Goal: Transaction & Acquisition: Obtain resource

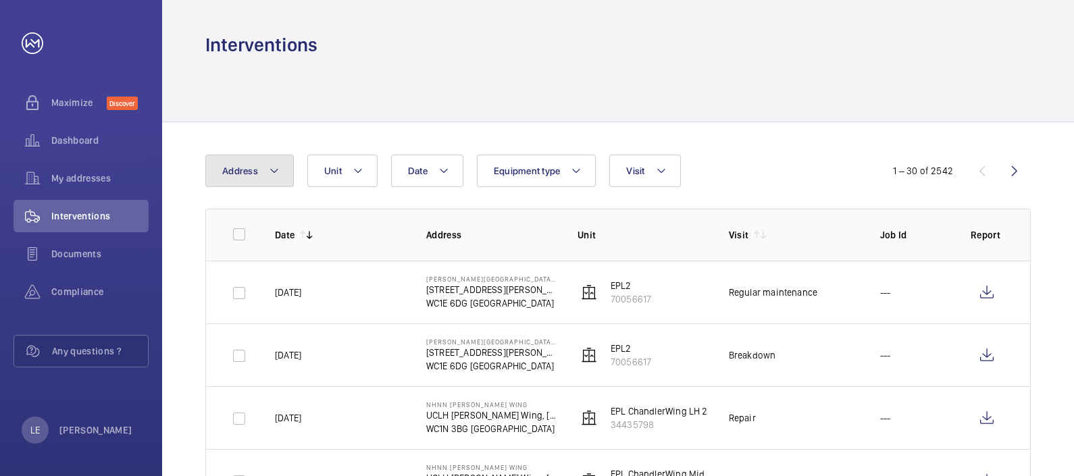
click at [256, 162] on button "Address" at bounding box center [249, 171] width 88 height 32
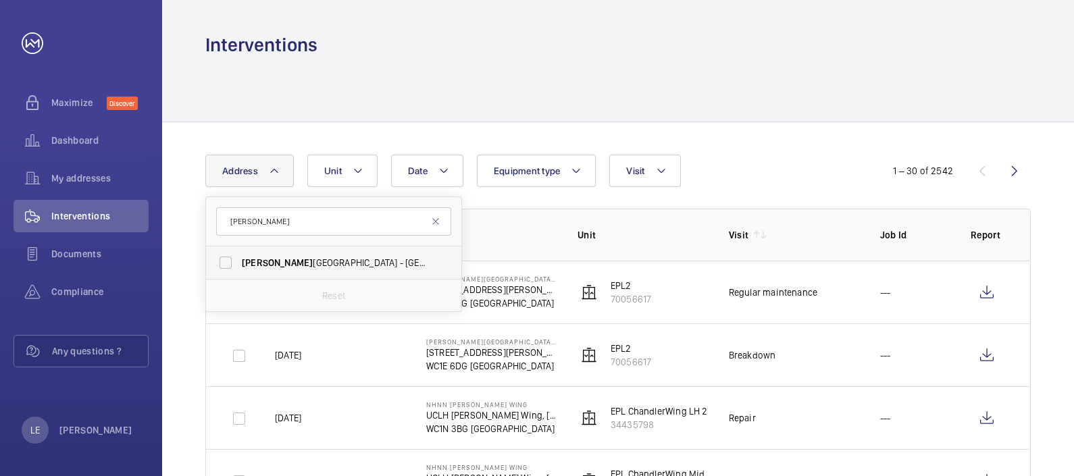
type input "[PERSON_NAME]"
click at [292, 263] on span "[PERSON_NAME][GEOGRAPHIC_DATA] - [GEOGRAPHIC_DATA], [STREET_ADDRESS][PERSON_NAM…" at bounding box center [335, 263] width 186 height 14
click at [239, 263] on input "[PERSON_NAME][GEOGRAPHIC_DATA] - [GEOGRAPHIC_DATA], [STREET_ADDRESS][PERSON_NAM…" at bounding box center [225, 262] width 27 height 27
checkbox input "true"
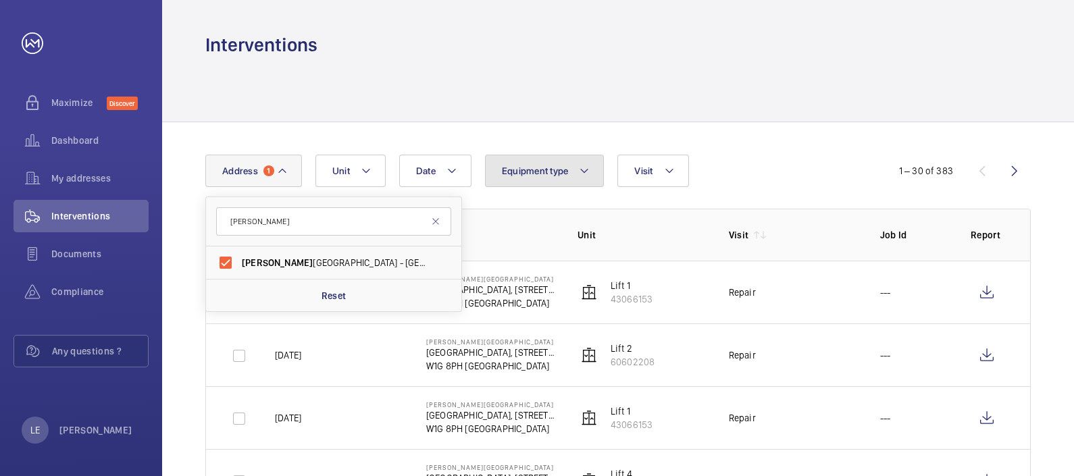
click at [542, 173] on span "Equipment type" at bounding box center [535, 170] width 67 height 11
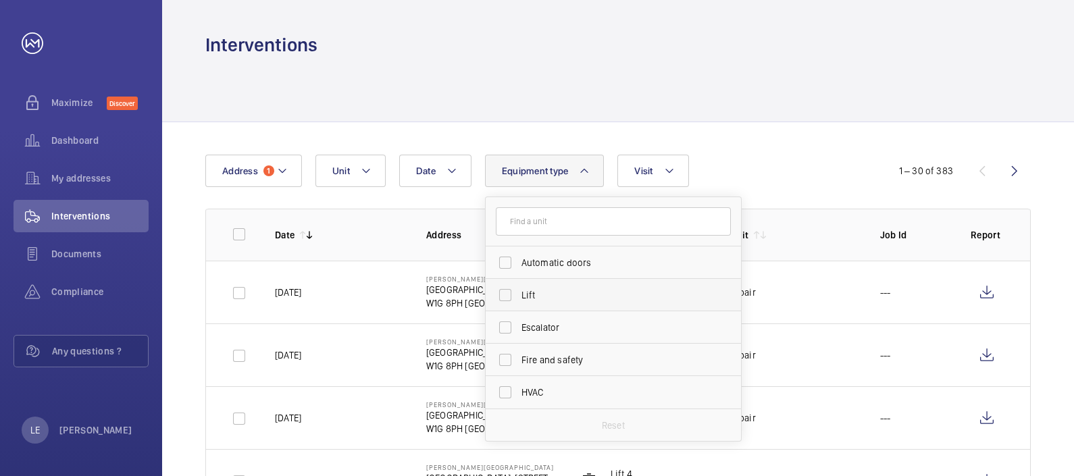
click at [540, 294] on span "Lift" at bounding box center [614, 295] width 186 height 14
click at [519, 294] on input "Lift" at bounding box center [505, 295] width 27 height 27
checkbox input "true"
click at [643, 161] on button "Visit" at bounding box center [660, 171] width 71 height 32
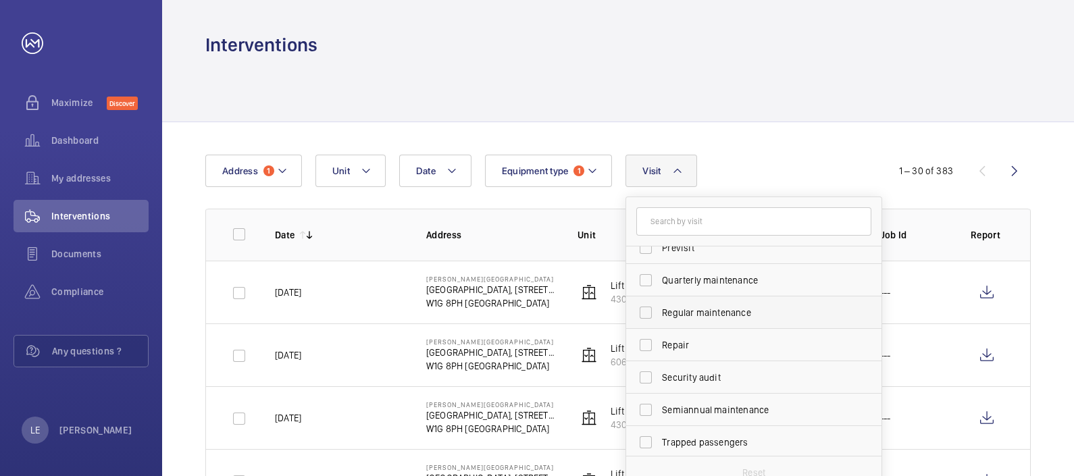
scroll to position [211, 0]
click at [705, 309] on span "Regular maintenance" at bounding box center [755, 311] width 186 height 14
click at [659, 309] on input "Regular maintenance" at bounding box center [645, 310] width 27 height 27
checkbox input "true"
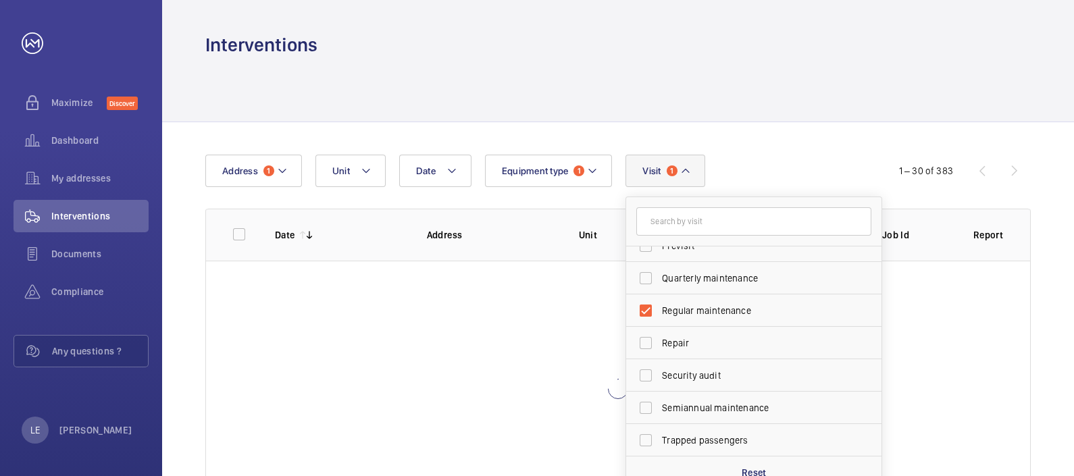
click at [785, 156] on div "Date Address 1 Unit Equipment type 1 Visit 1 Annual maintenance Breakdown Clien…" at bounding box center [536, 171] width 663 height 32
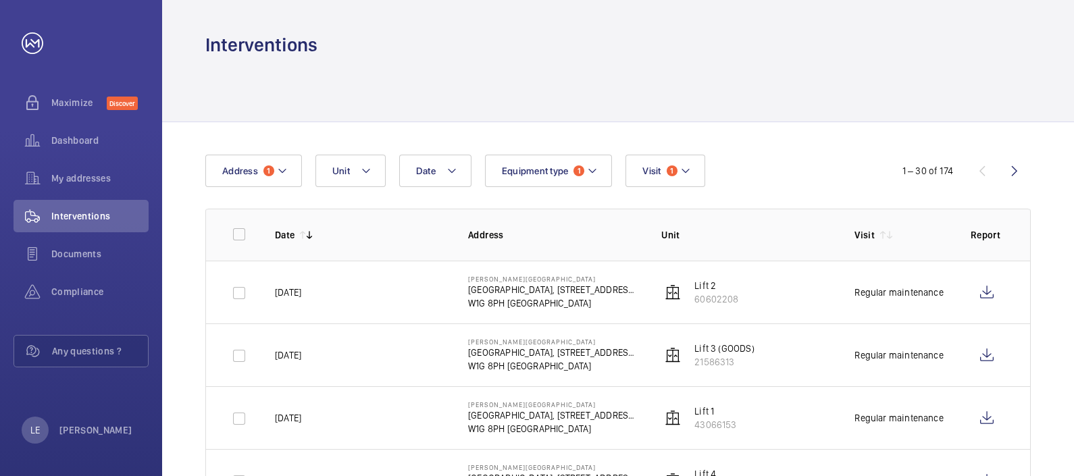
scroll to position [84, 0]
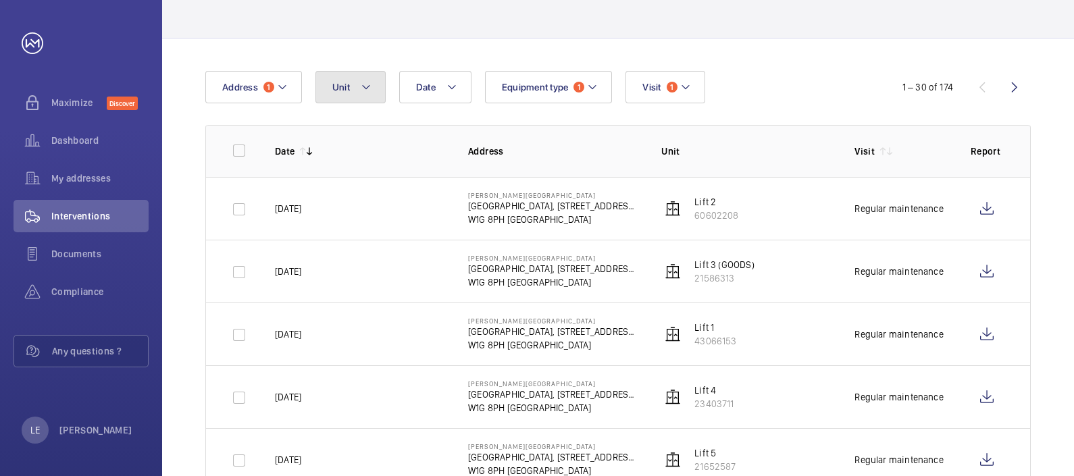
click at [365, 91] on mat-icon at bounding box center [366, 87] width 11 height 16
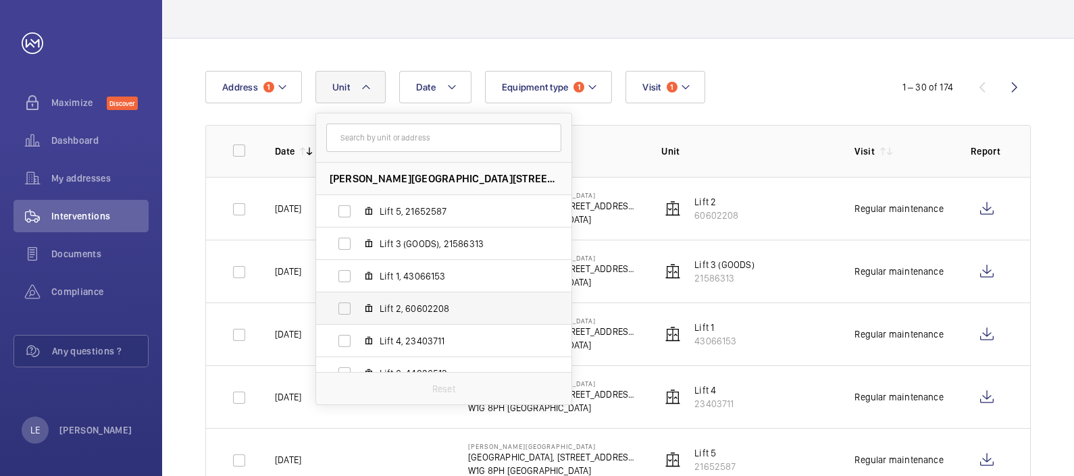
click at [419, 312] on span "Lift 2, 60602208" at bounding box center [458, 309] width 157 height 14
click at [358, 312] on input "Lift 2, 60602208" at bounding box center [344, 308] width 27 height 27
checkbox input "true"
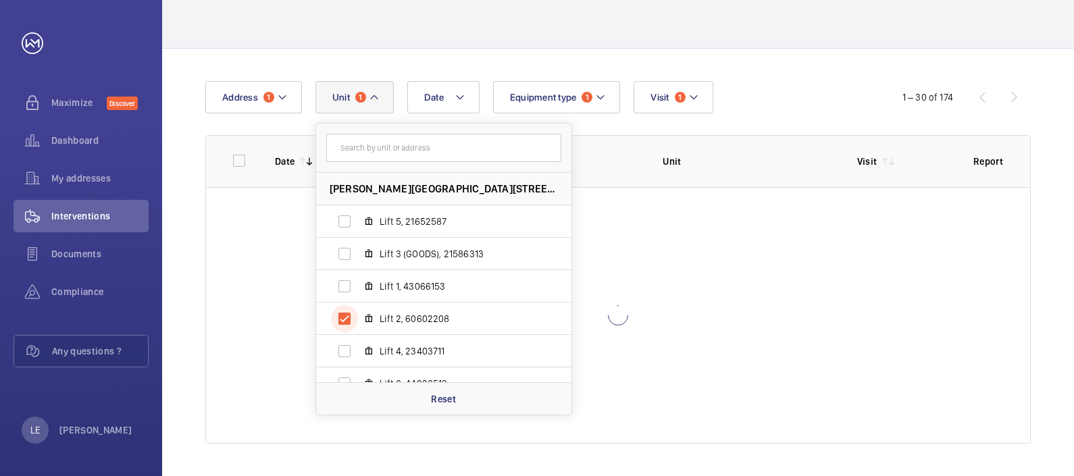
scroll to position [74, 0]
click at [763, 87] on div "Date Address [STREET_ADDRESS][GEOGRAPHIC_DATA][PERSON_NAME][PERSON_NAME] 5, 216…" at bounding box center [536, 97] width 663 height 32
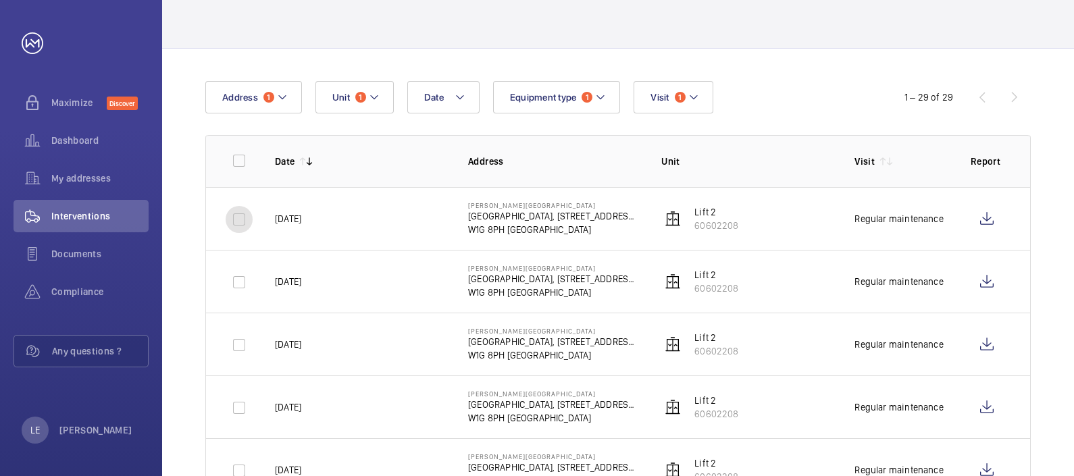
click at [234, 223] on input "checkbox" at bounding box center [239, 219] width 27 height 27
checkbox input "true"
click at [240, 288] on input "checkbox" at bounding box center [239, 282] width 27 height 27
checkbox input "true"
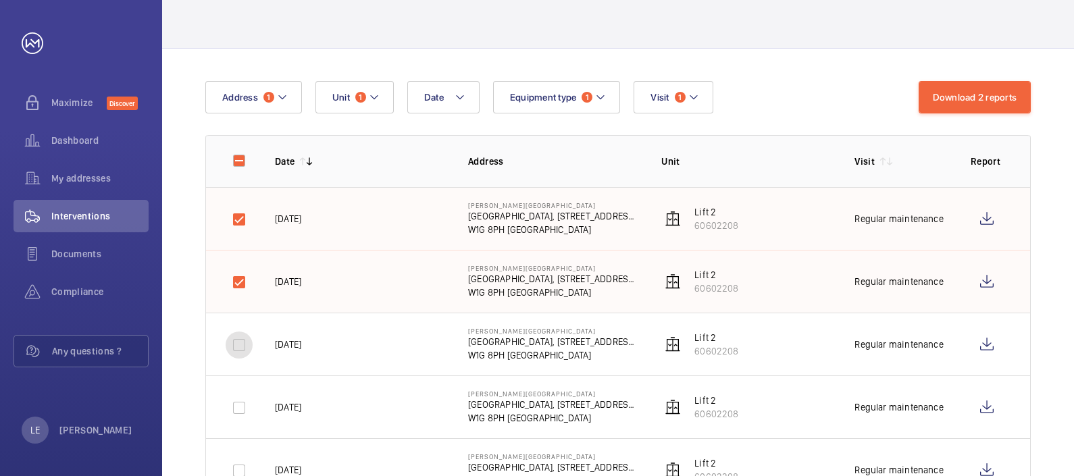
click at [243, 349] on input "checkbox" at bounding box center [239, 345] width 27 height 27
checkbox input "true"
click at [243, 405] on input "checkbox" at bounding box center [239, 407] width 27 height 27
checkbox input "true"
click at [244, 471] on input "checkbox" at bounding box center [239, 470] width 27 height 27
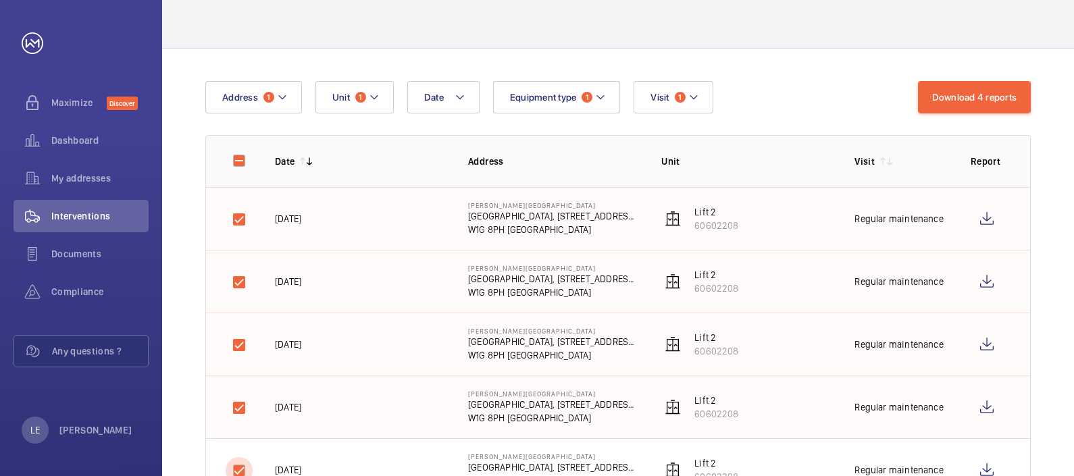
checkbox input "true"
click at [993, 87] on button "Download 5 reports" at bounding box center [975, 97] width 113 height 32
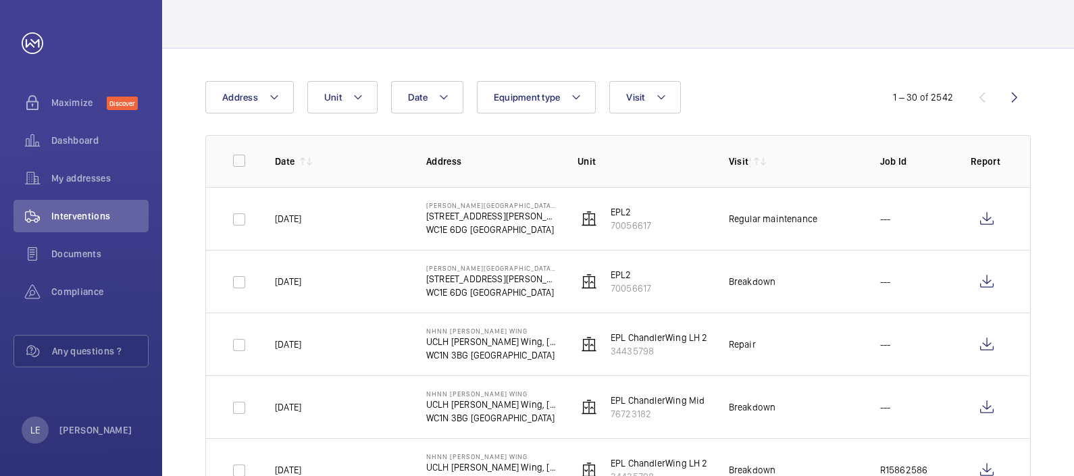
click at [446, 156] on p "Address" at bounding box center [491, 162] width 130 height 14
click at [250, 97] on span "Address" at bounding box center [240, 97] width 36 height 11
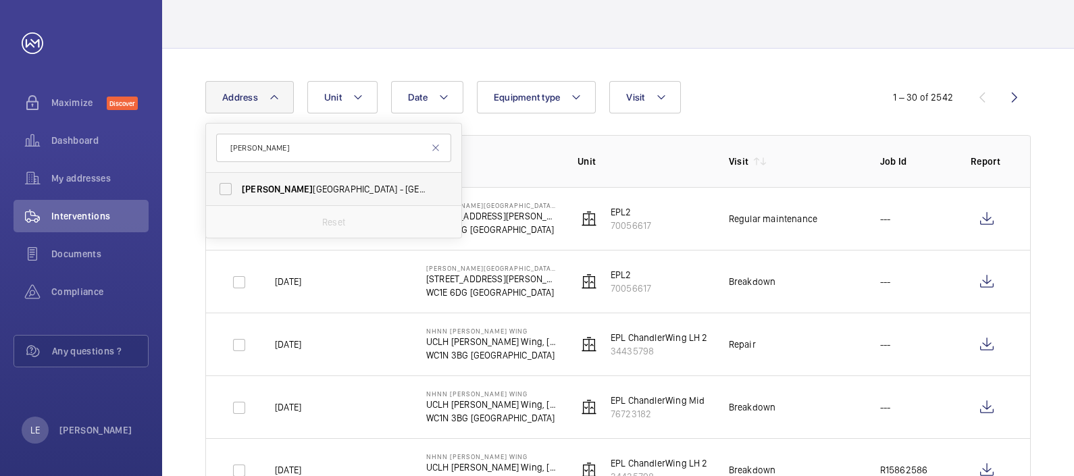
type input "[PERSON_NAME]"
click at [290, 195] on span "[PERSON_NAME][GEOGRAPHIC_DATA] - [GEOGRAPHIC_DATA], [STREET_ADDRESS][PERSON_NAM…" at bounding box center [335, 189] width 186 height 14
click at [239, 195] on input "[PERSON_NAME][GEOGRAPHIC_DATA] - [GEOGRAPHIC_DATA], [STREET_ADDRESS][PERSON_NAM…" at bounding box center [225, 189] width 27 height 27
checkbox input "true"
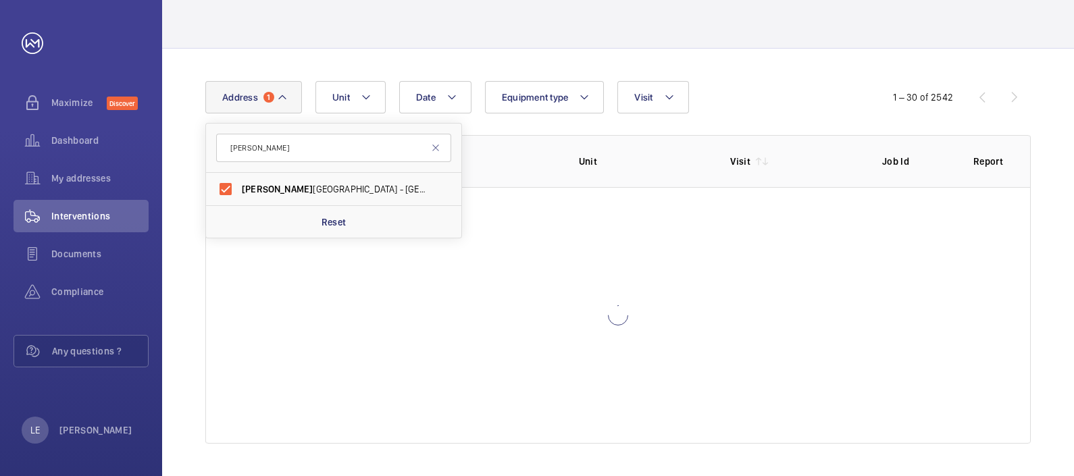
click at [636, 142] on th "Unit" at bounding box center [633, 161] width 152 height 52
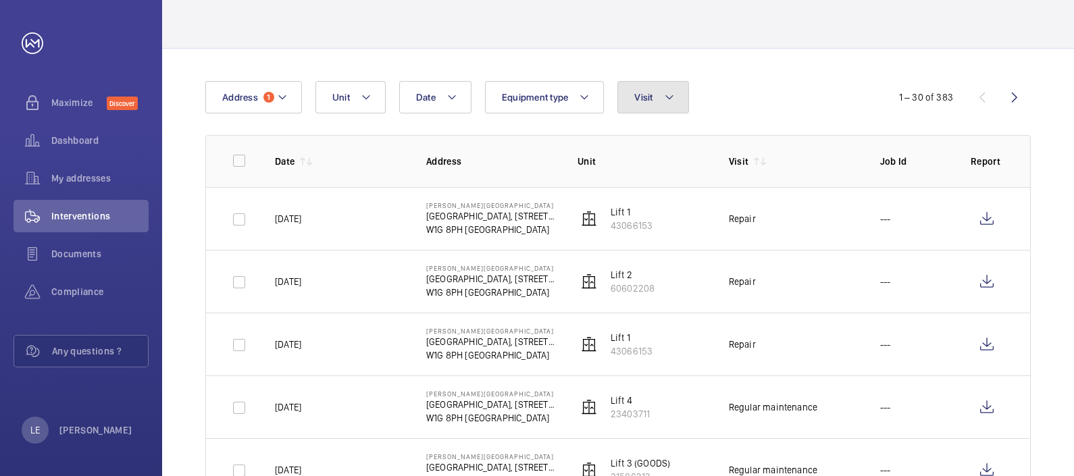
click at [672, 100] on mat-icon at bounding box center [669, 97] width 11 height 16
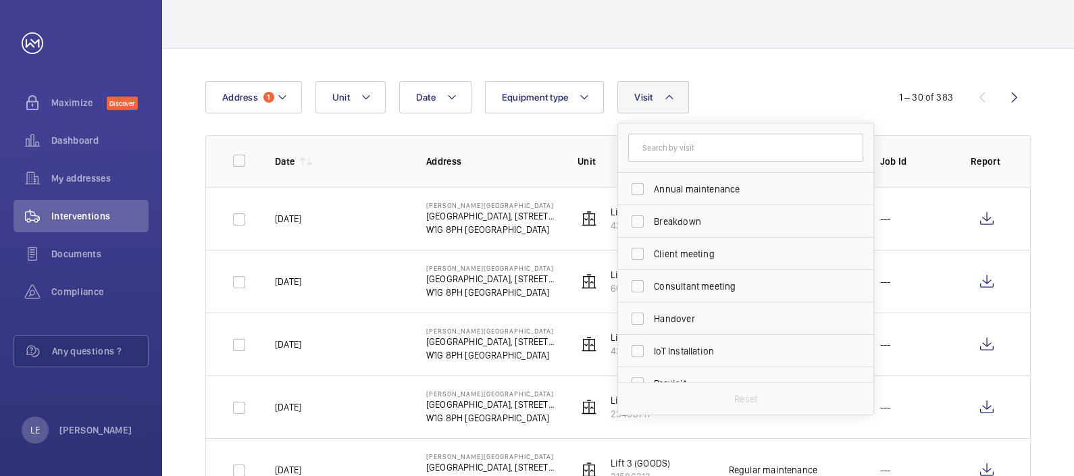
click at [531, 147] on th "Address" at bounding box center [480, 161] width 151 height 52
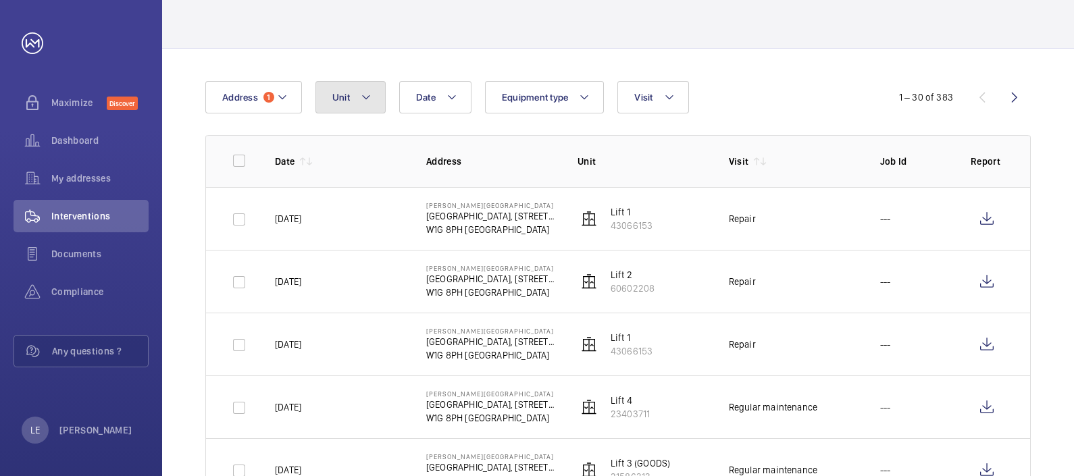
click at [335, 95] on span "Unit" at bounding box center [341, 97] width 18 height 11
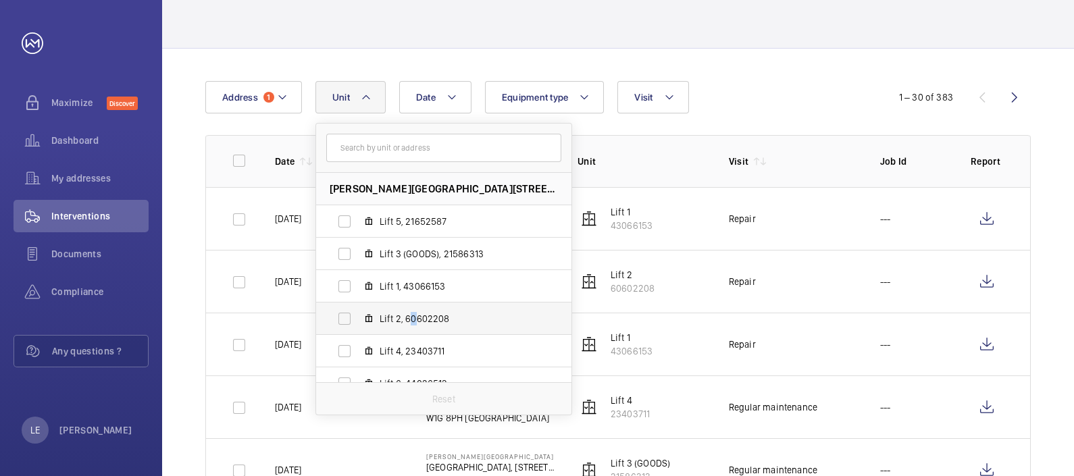
click at [412, 319] on span "Lift 2, 60602208" at bounding box center [458, 319] width 157 height 14
click at [337, 317] on label "Lift 2, 60602208" at bounding box center [433, 319] width 234 height 32
click at [337, 317] on input "Lift 2, 60602208" at bounding box center [344, 318] width 27 height 27
checkbox input "true"
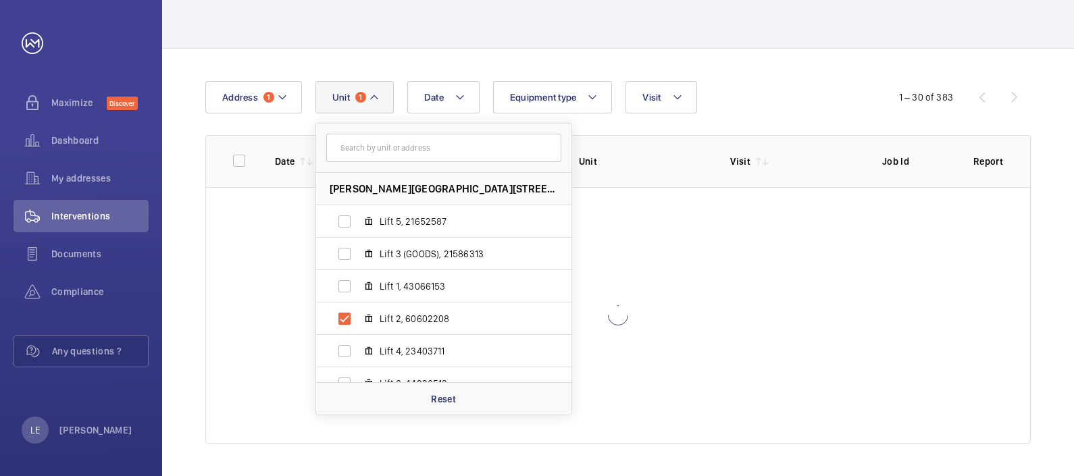
click at [733, 94] on div "Date Address [STREET_ADDRESS][GEOGRAPHIC_DATA][PERSON_NAME][PERSON_NAME] 5, 216…" at bounding box center [536, 97] width 663 height 32
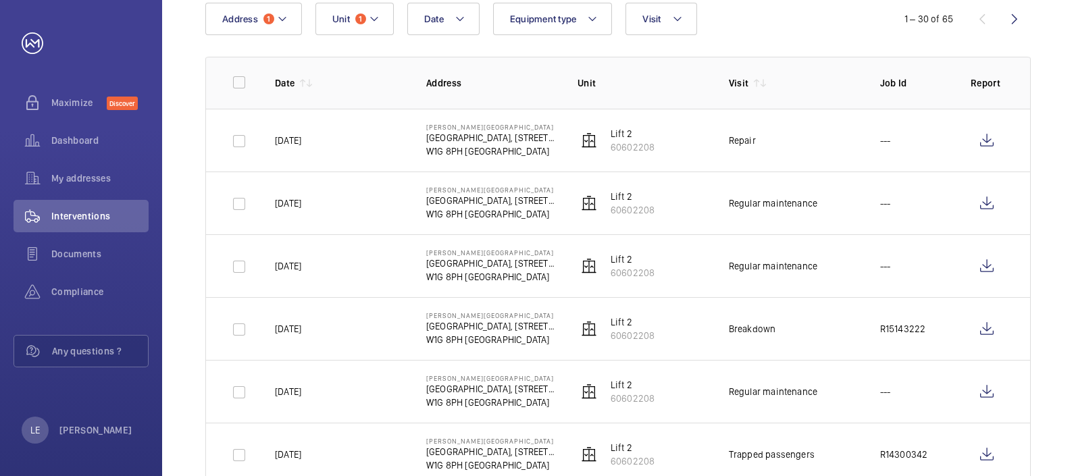
scroll to position [242, 0]
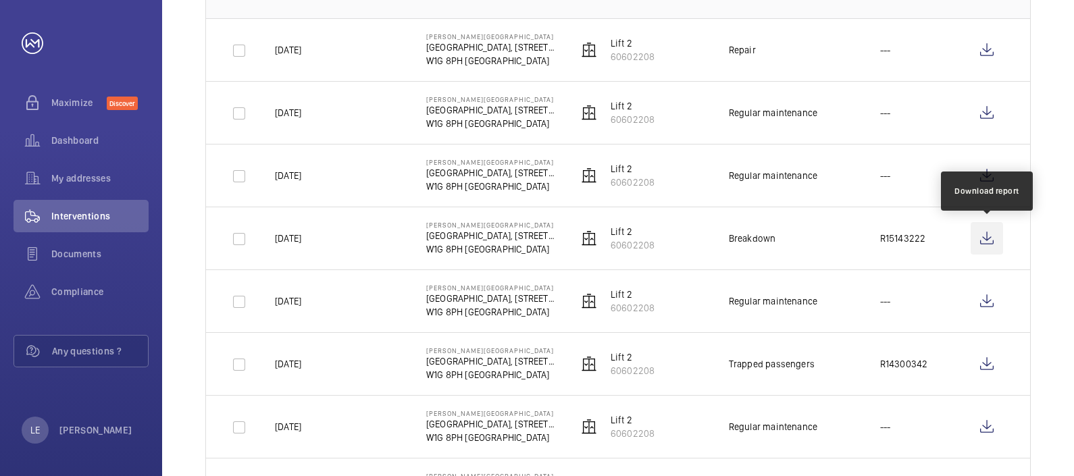
click at [988, 243] on wm-front-icon-button at bounding box center [987, 238] width 32 height 32
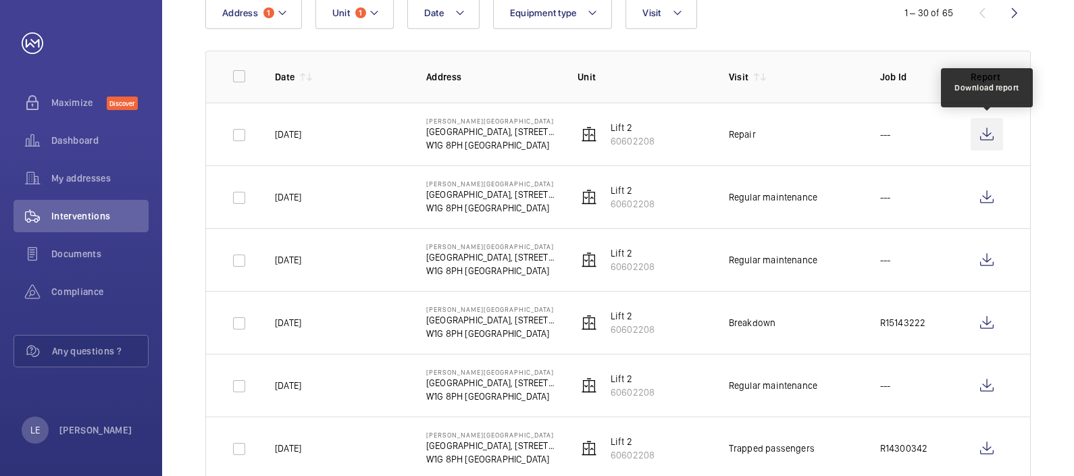
click at [979, 134] on wm-front-icon-button at bounding box center [987, 134] width 32 height 32
click at [608, 99] on th "Unit" at bounding box center [631, 77] width 151 height 52
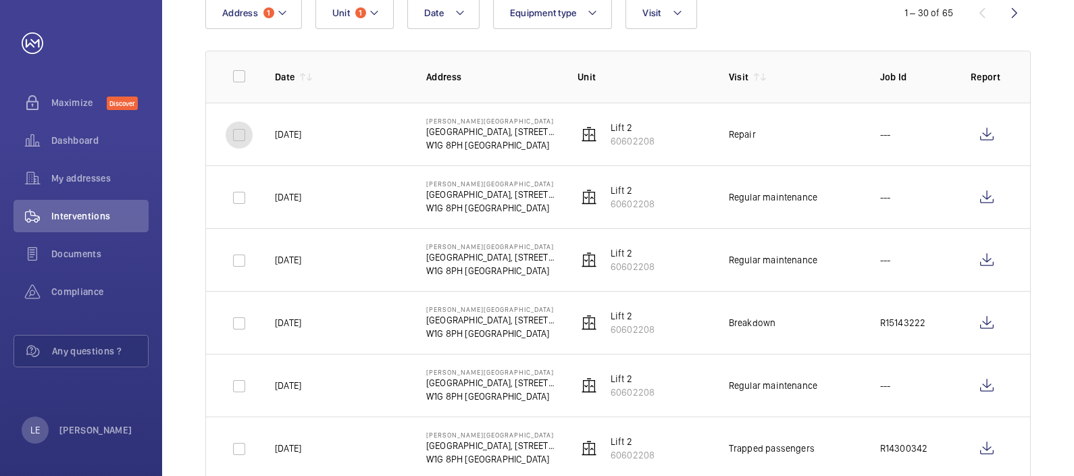
click at [249, 136] on input "checkbox" at bounding box center [239, 135] width 27 height 27
checkbox input "true"
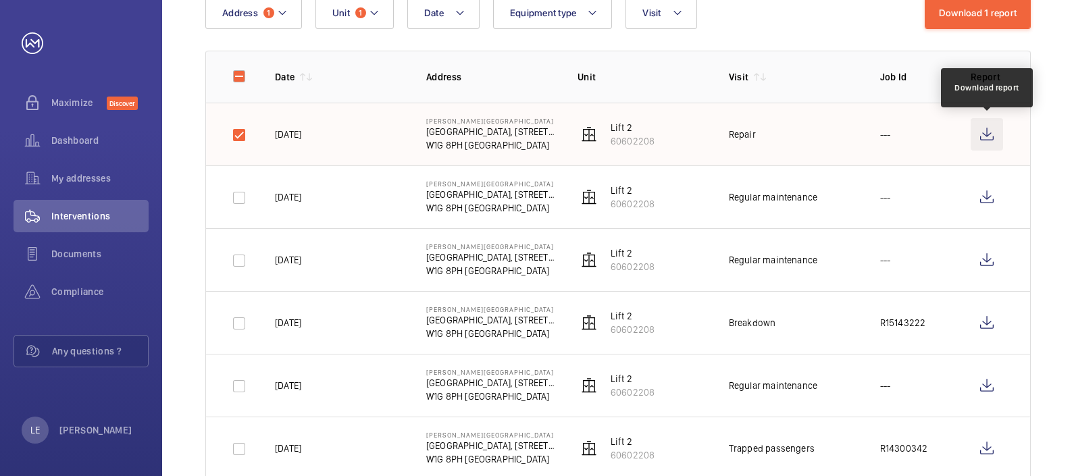
click at [981, 131] on wm-front-icon-button at bounding box center [987, 134] width 32 height 32
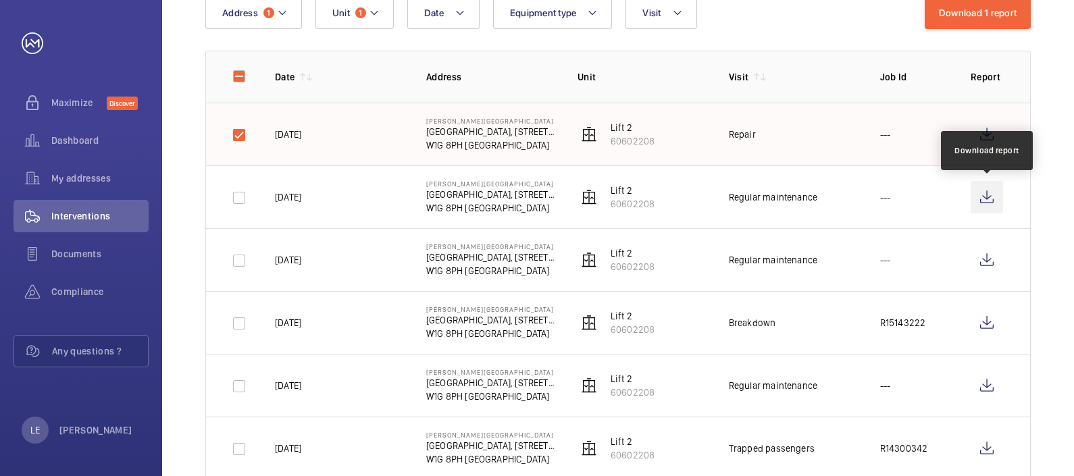
click at [987, 197] on wm-front-icon-button at bounding box center [987, 197] width 32 height 32
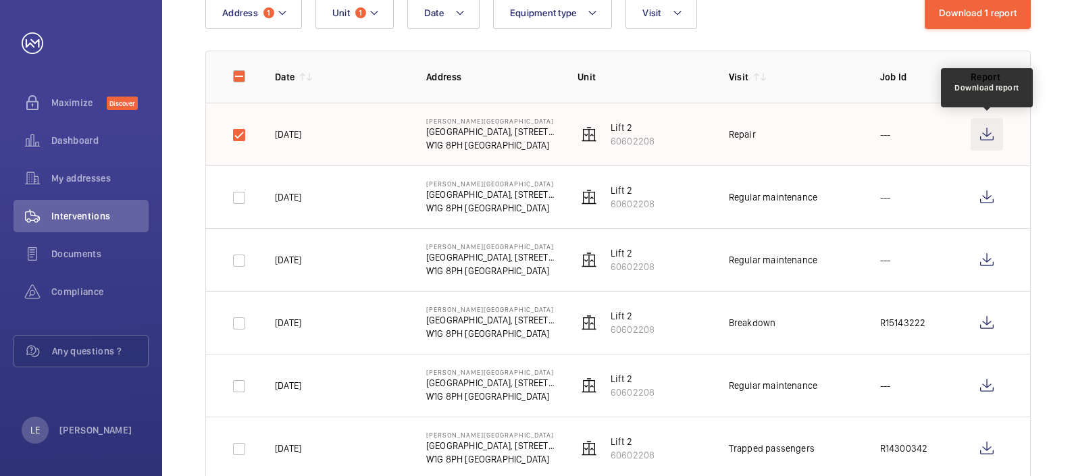
click at [985, 134] on wm-front-icon-button at bounding box center [987, 134] width 32 height 32
